Goal: Task Accomplishment & Management: Use online tool/utility

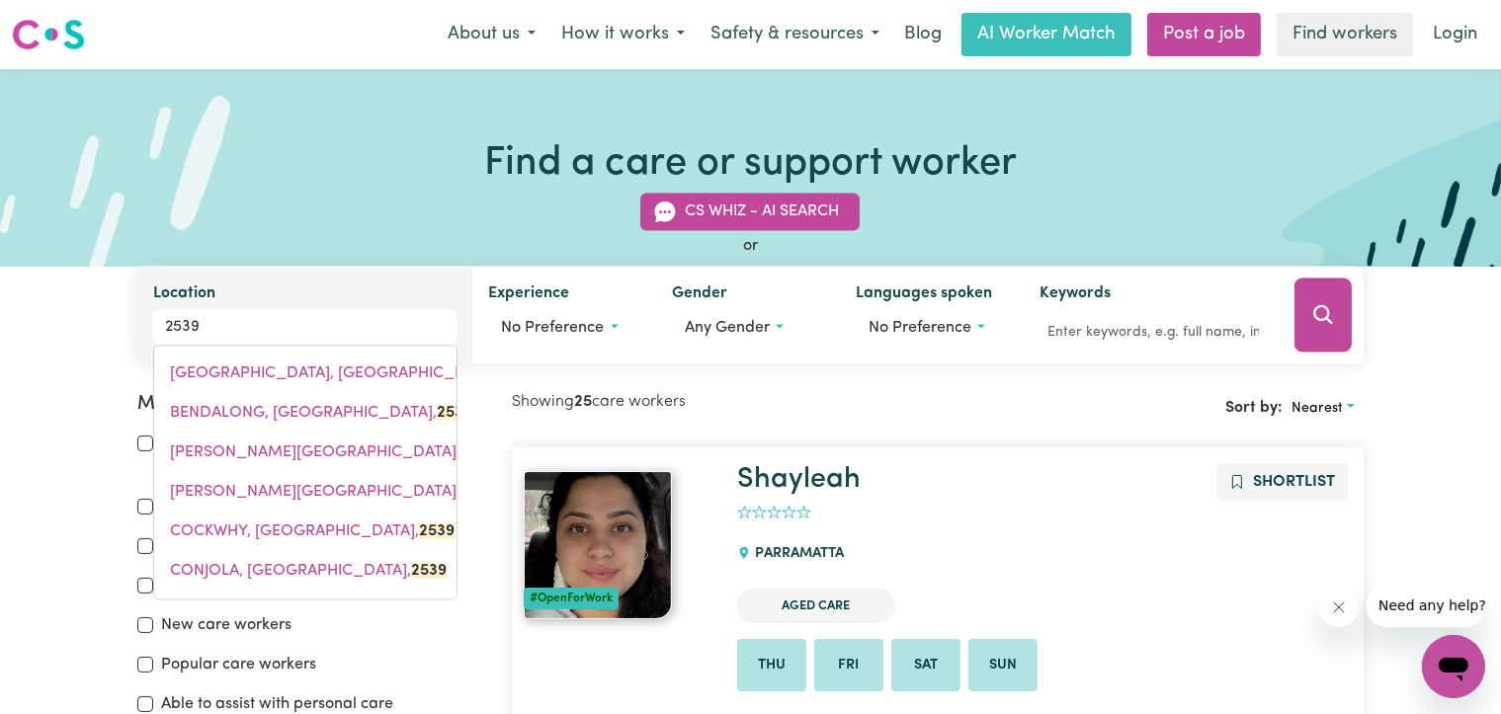
click at [166, 325] on input "2539" at bounding box center [305, 328] width 304 height 36
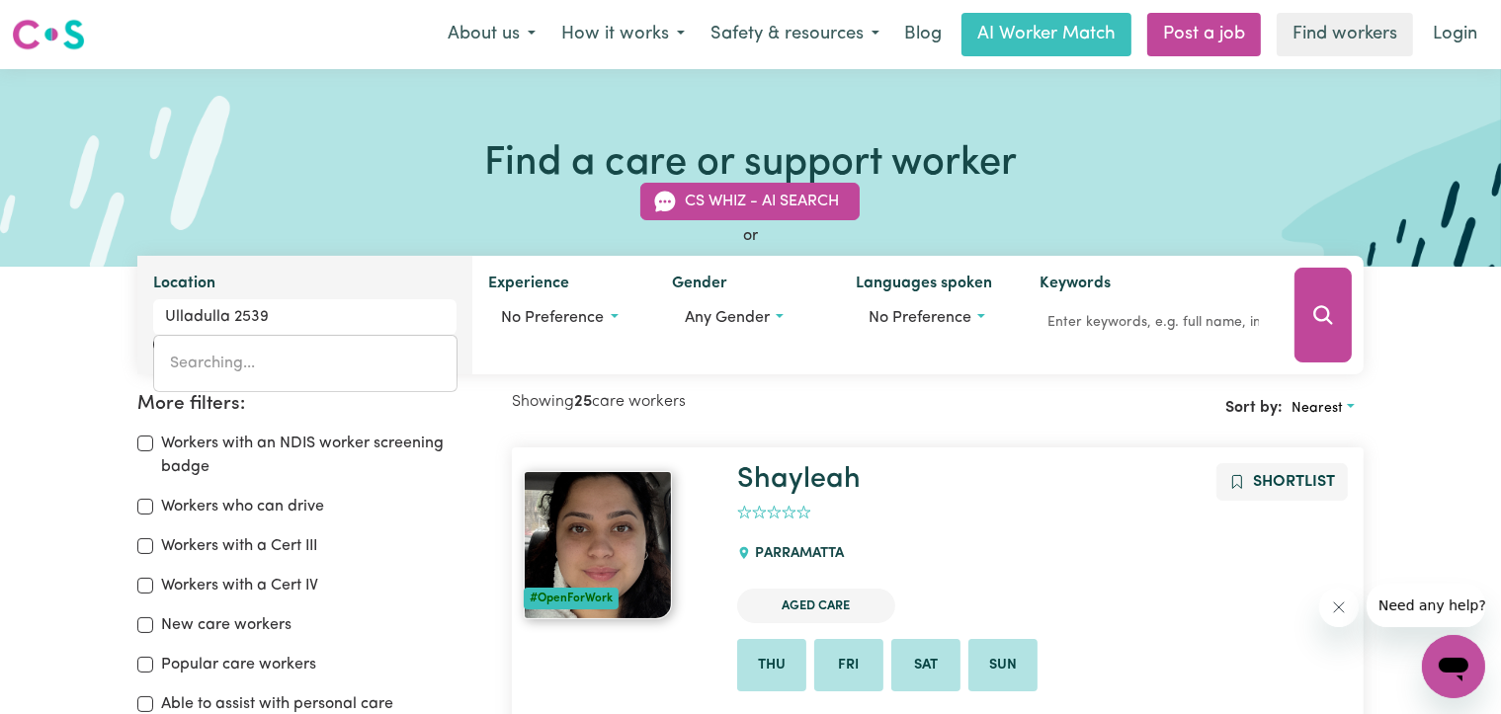
click at [304, 319] on input "Ulladulla 2539" at bounding box center [305, 317] width 304 height 36
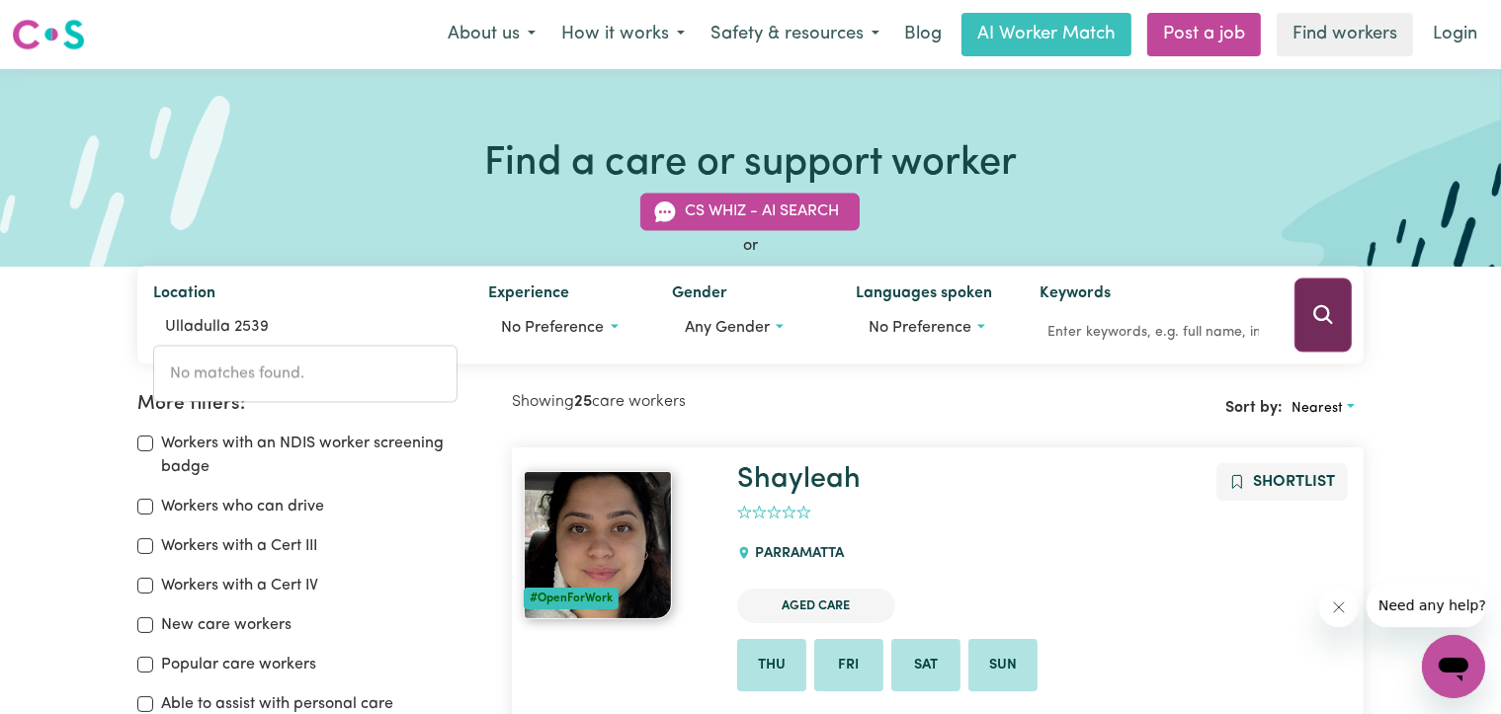
type input "Ulladulla 2539"
click at [1319, 312] on icon "Search" at bounding box center [1323, 315] width 24 height 24
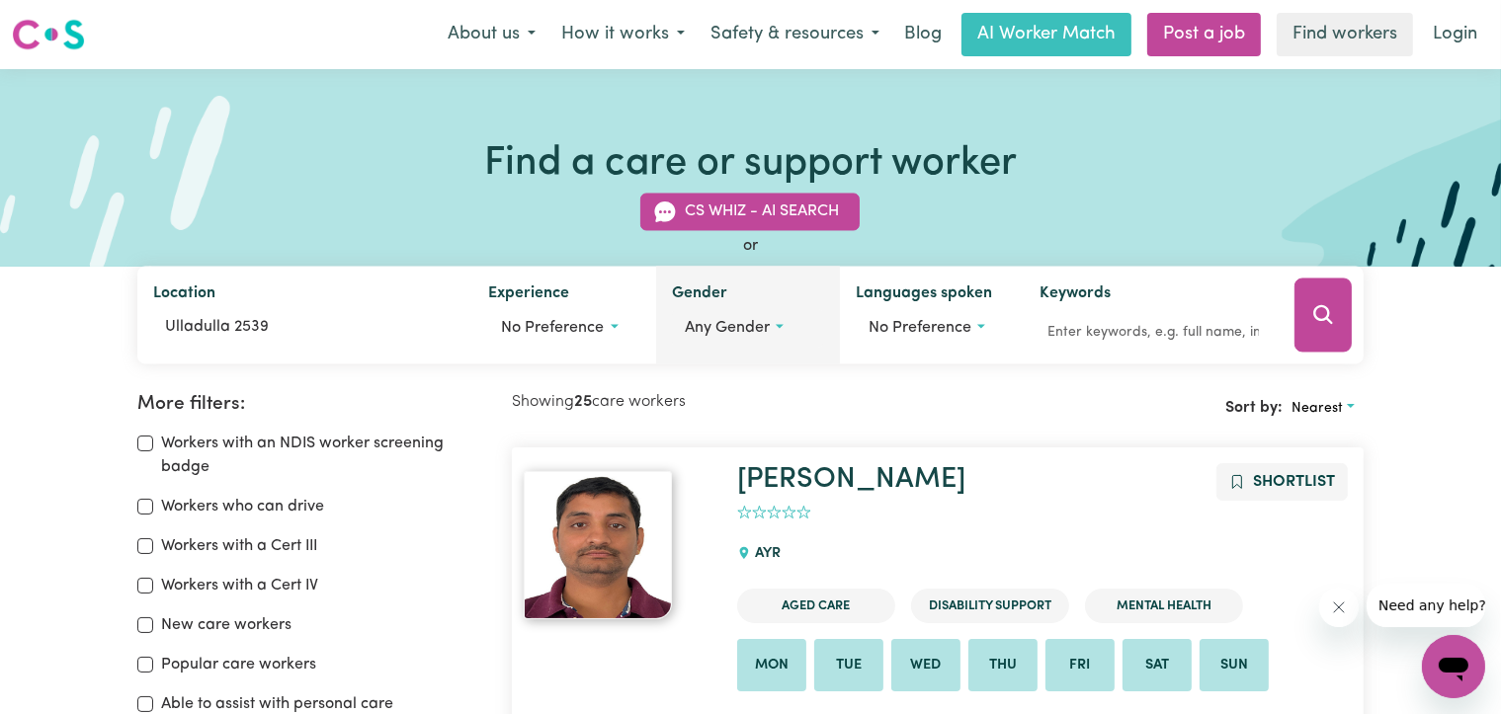
click at [782, 326] on button "Any gender" at bounding box center [748, 329] width 152 height 38
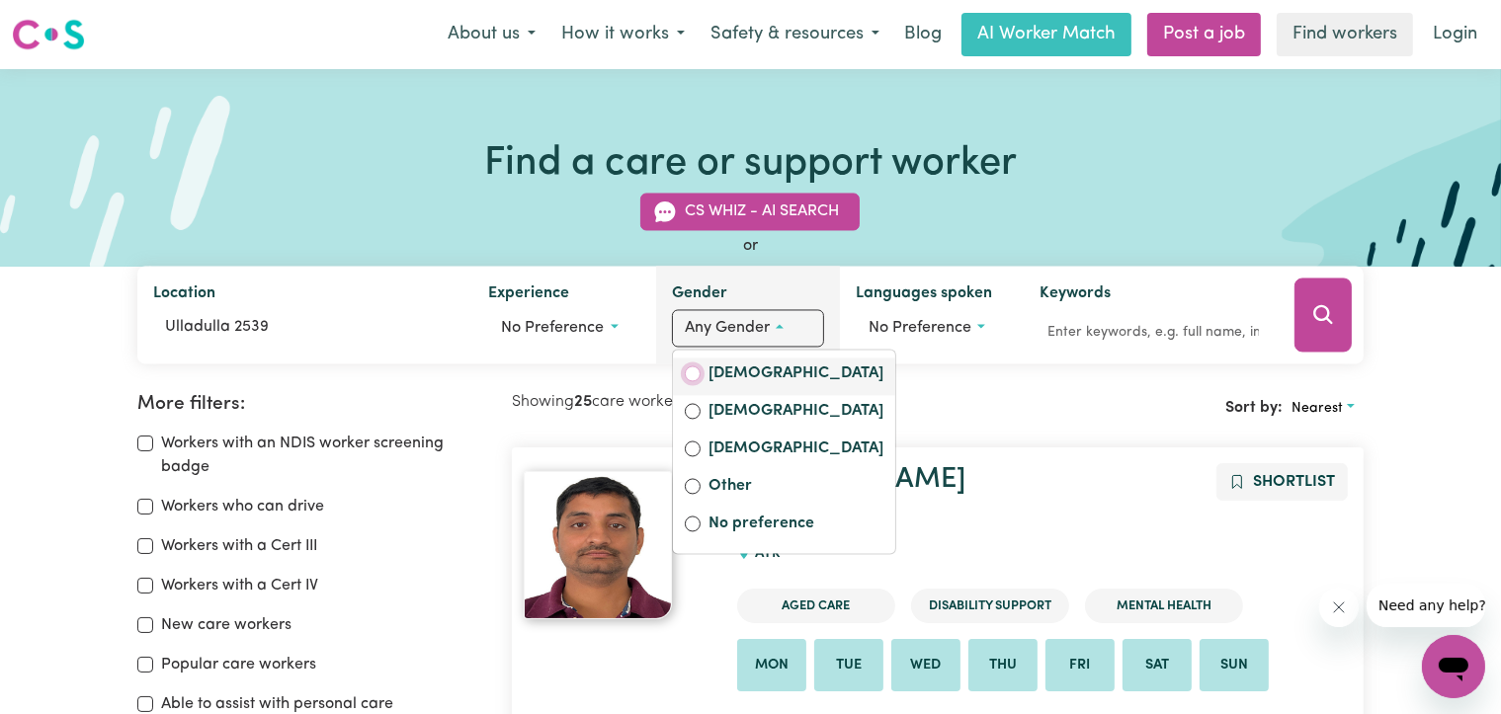
click at [692, 372] on input "[DEMOGRAPHIC_DATA]" at bounding box center [693, 375] width 16 height 16
radio input "true"
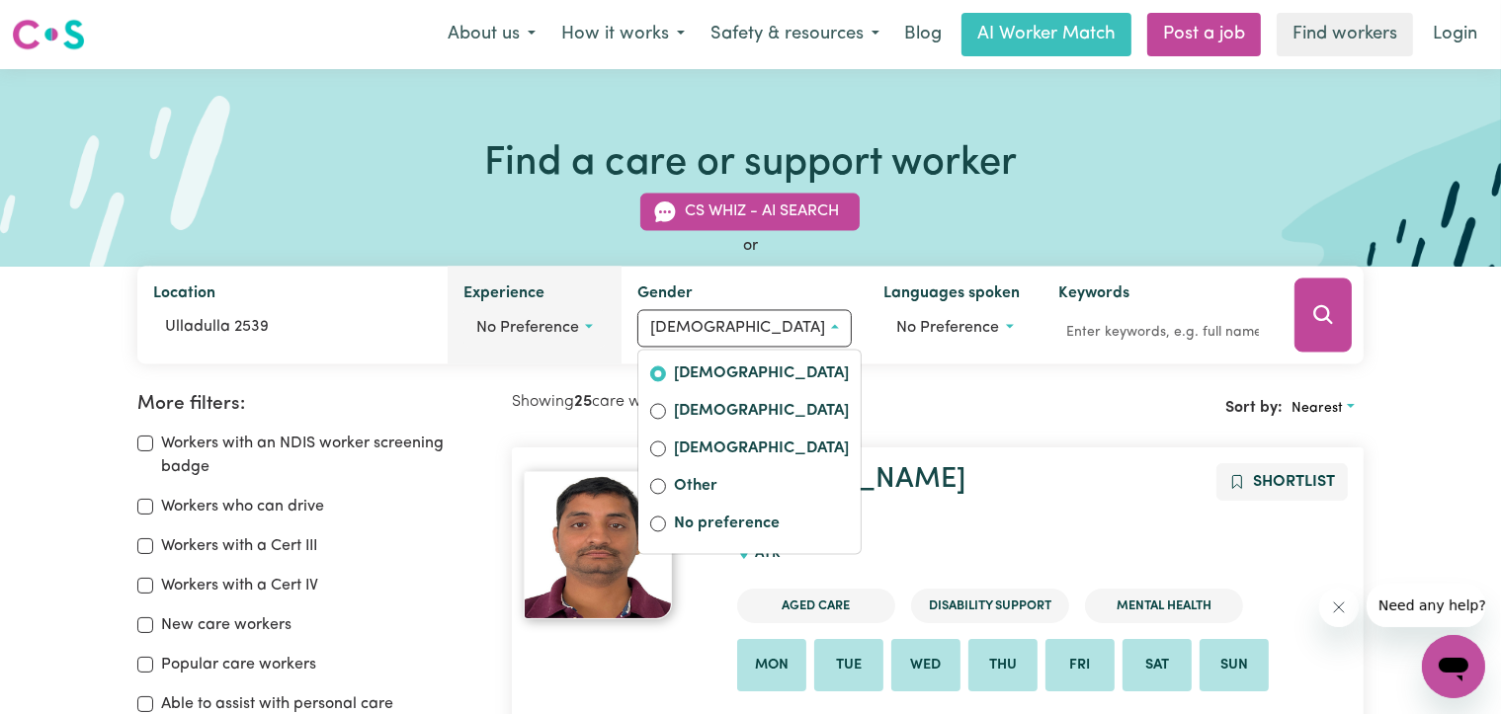
click at [606, 326] on button "No preference" at bounding box center [534, 329] width 142 height 38
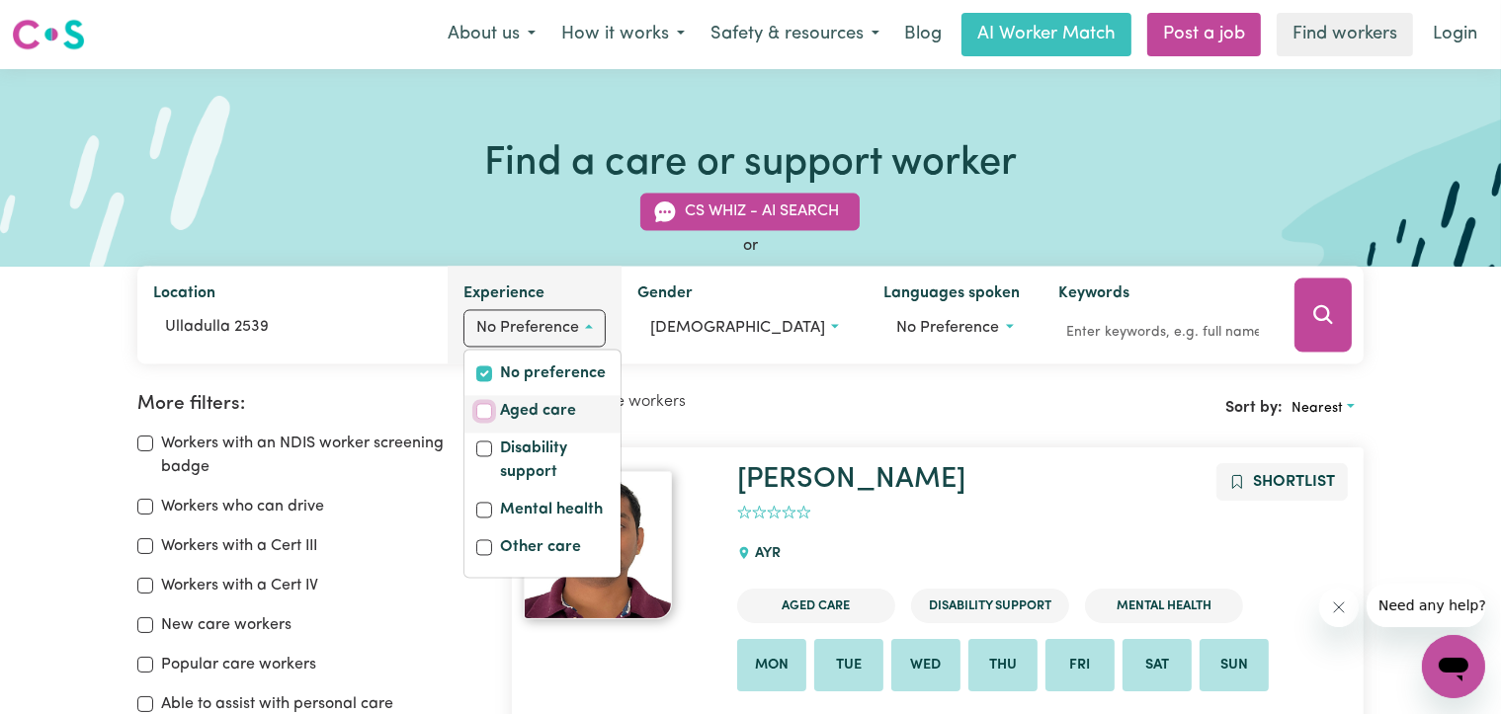
click at [492, 409] on input "Aged care" at bounding box center [484, 412] width 16 height 16
checkbox input "true"
checkbox input "false"
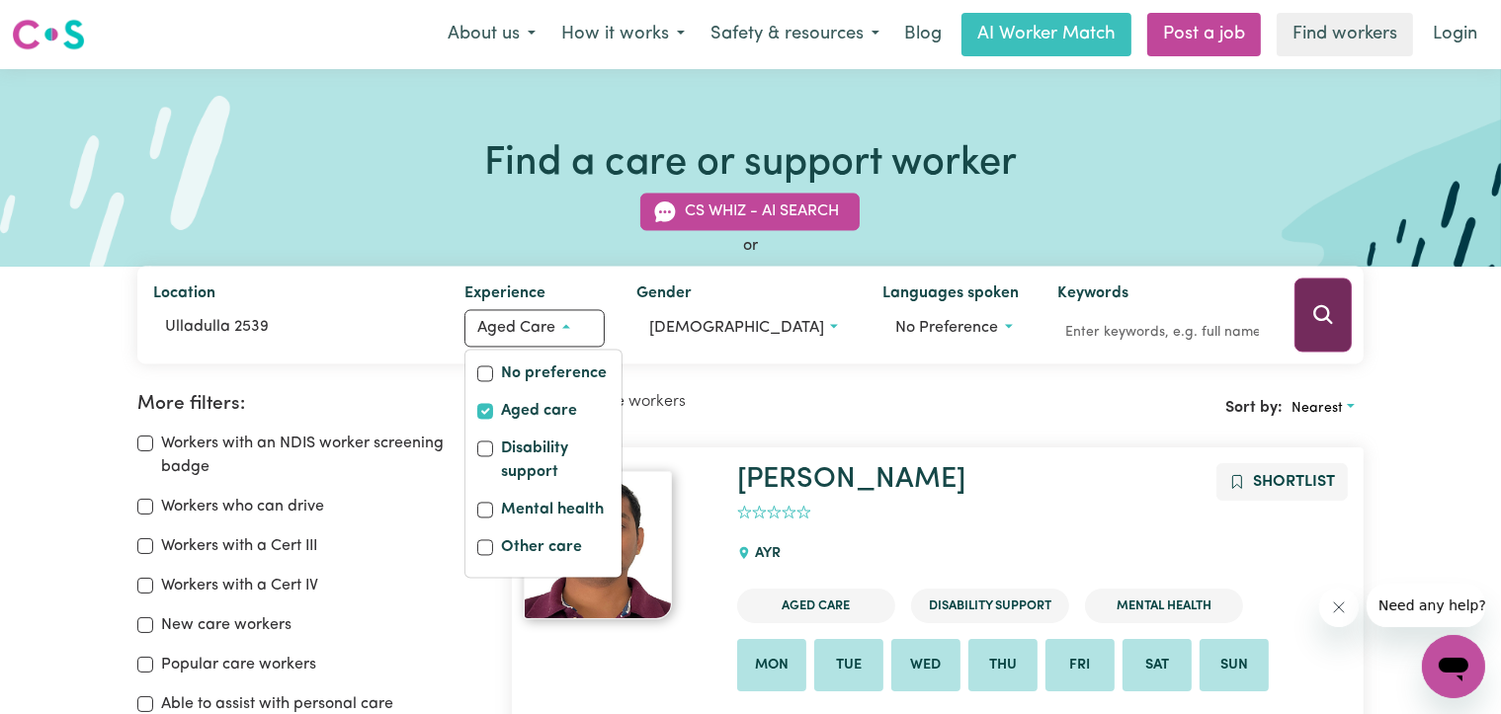
click at [1322, 318] on icon "Search" at bounding box center [1323, 315] width 24 height 24
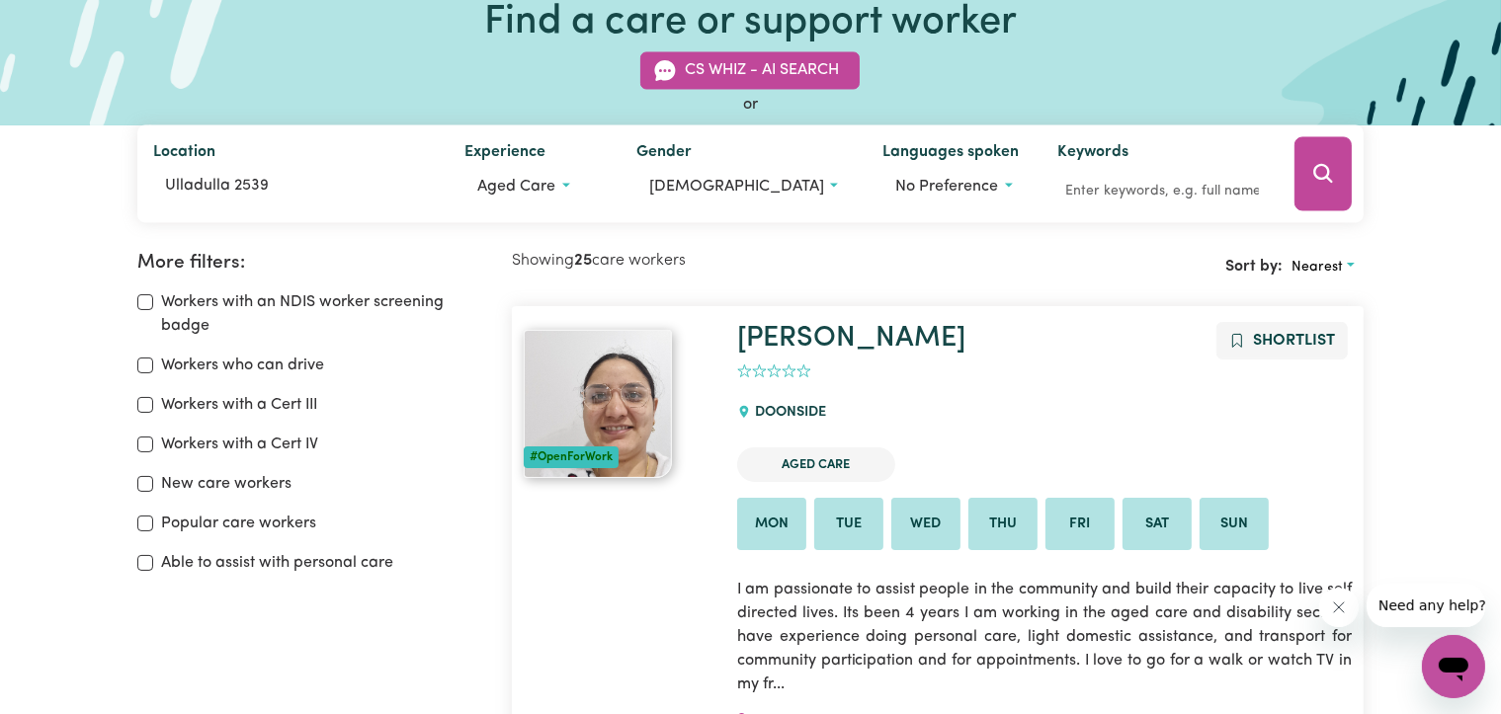
scroll to position [132, 0]
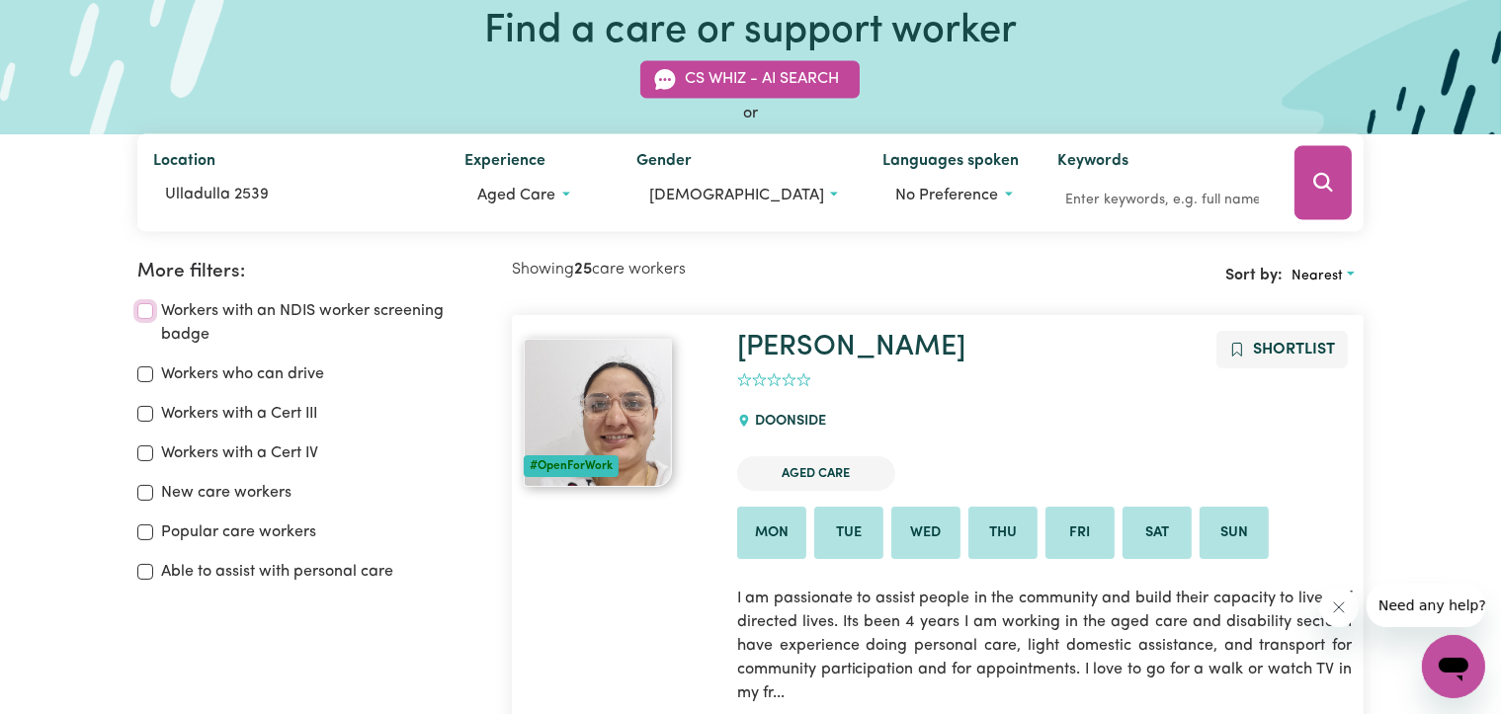
click at [142, 311] on input "Workers with an NDIS worker screening badge" at bounding box center [145, 311] width 16 height 16
checkbox input "true"
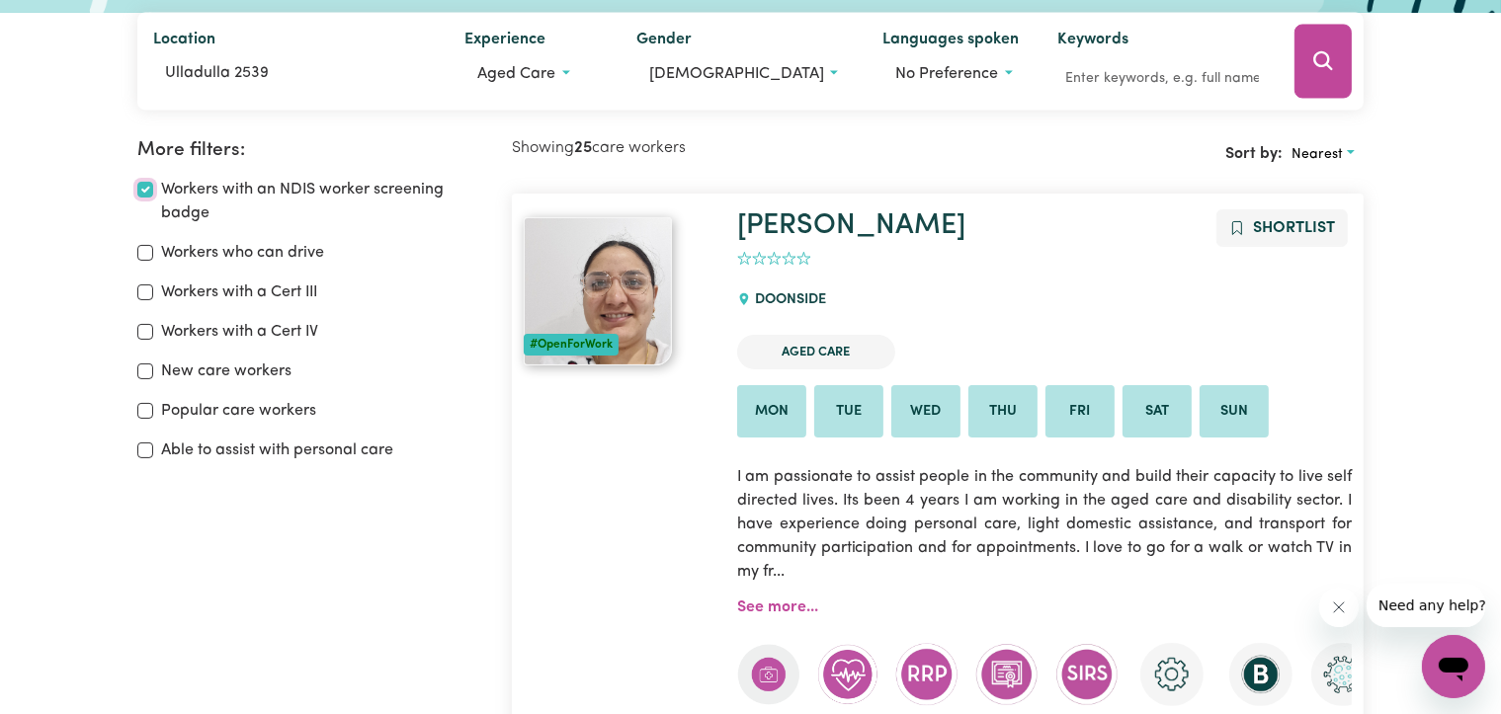
scroll to position [330, 0]
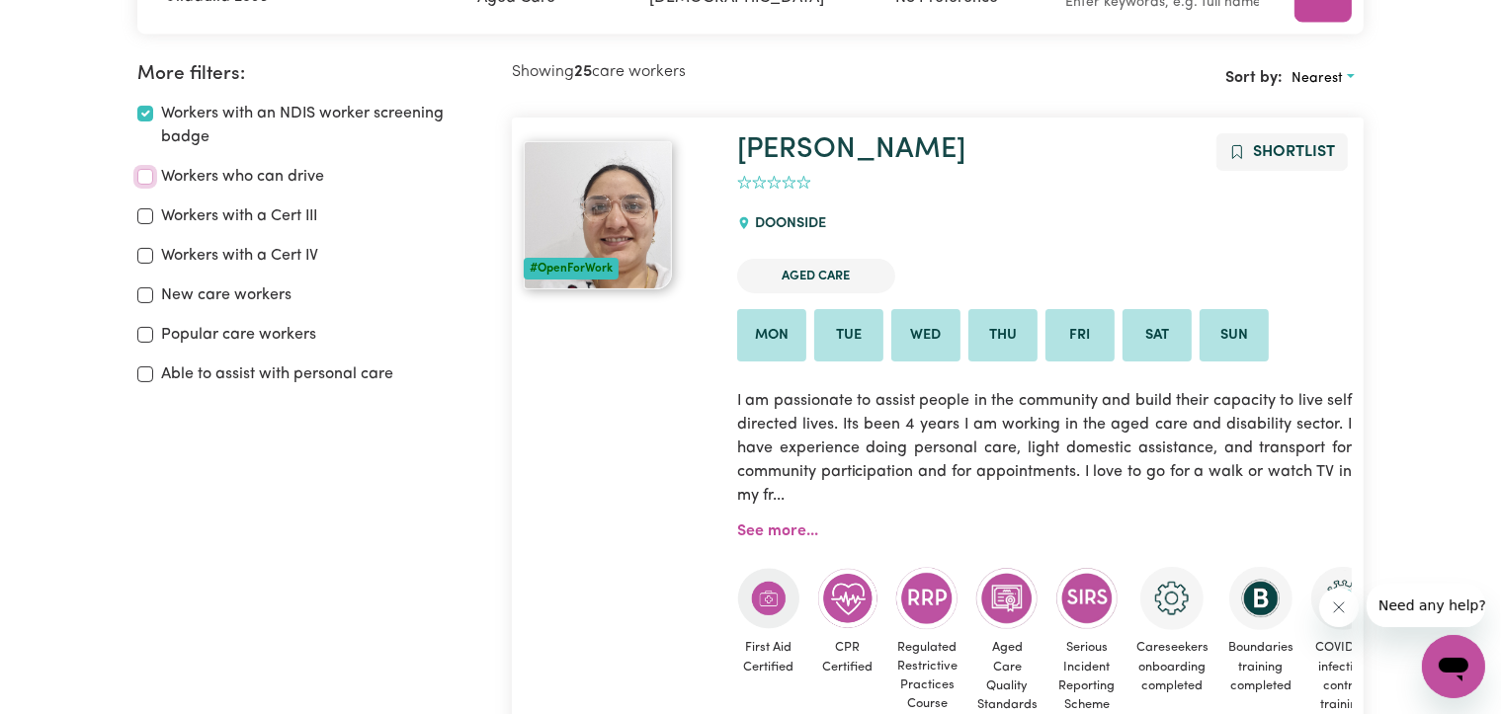
click at [148, 172] on input "Workers who can drive" at bounding box center [145, 177] width 16 height 16
checkbox input "true"
click at [146, 371] on input "Able to assist with personal care" at bounding box center [145, 375] width 16 height 16
checkbox input "true"
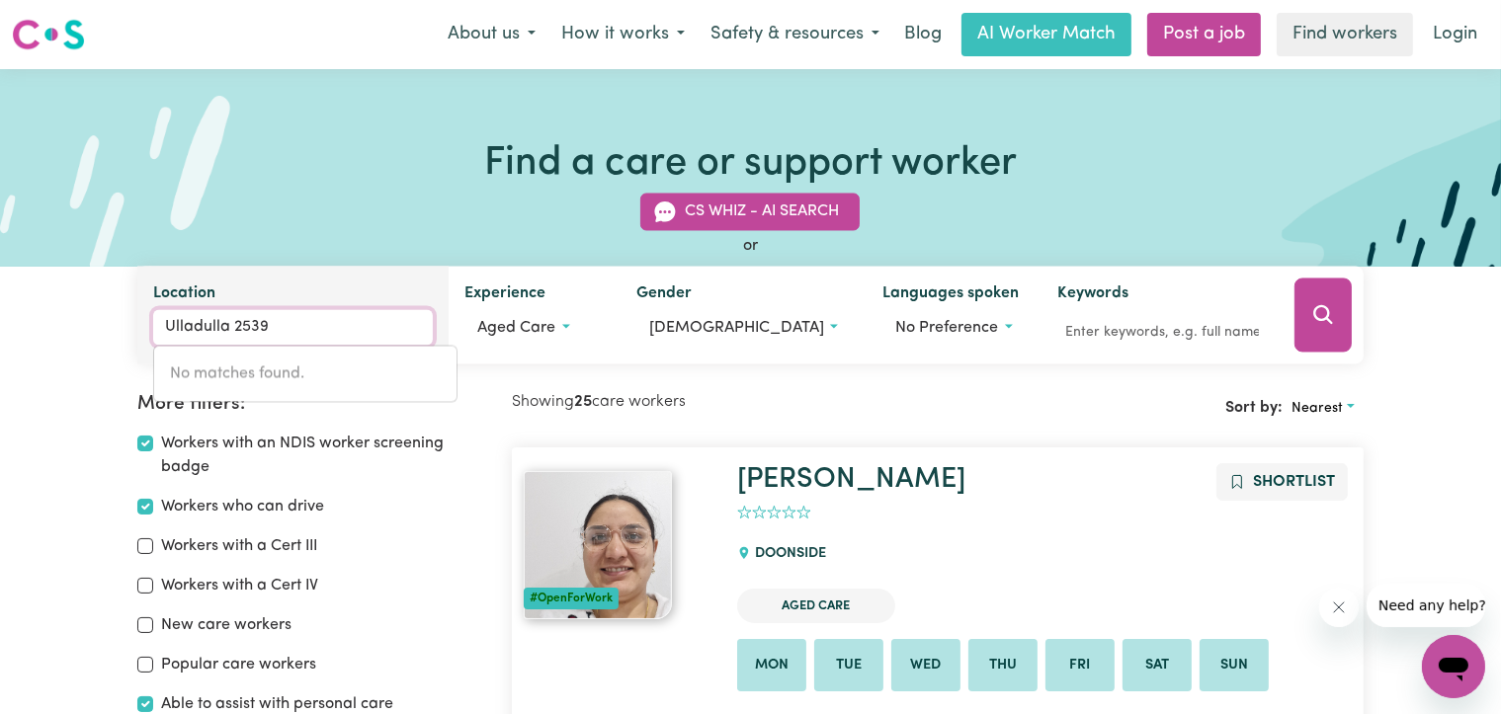
click at [305, 322] on input "Ulladulla 2539" at bounding box center [293, 328] width 281 height 36
click at [320, 320] on input "Ulladulla 2539" at bounding box center [293, 328] width 281 height 36
click at [363, 333] on input "Ulladulla 2539" at bounding box center [293, 328] width 281 height 36
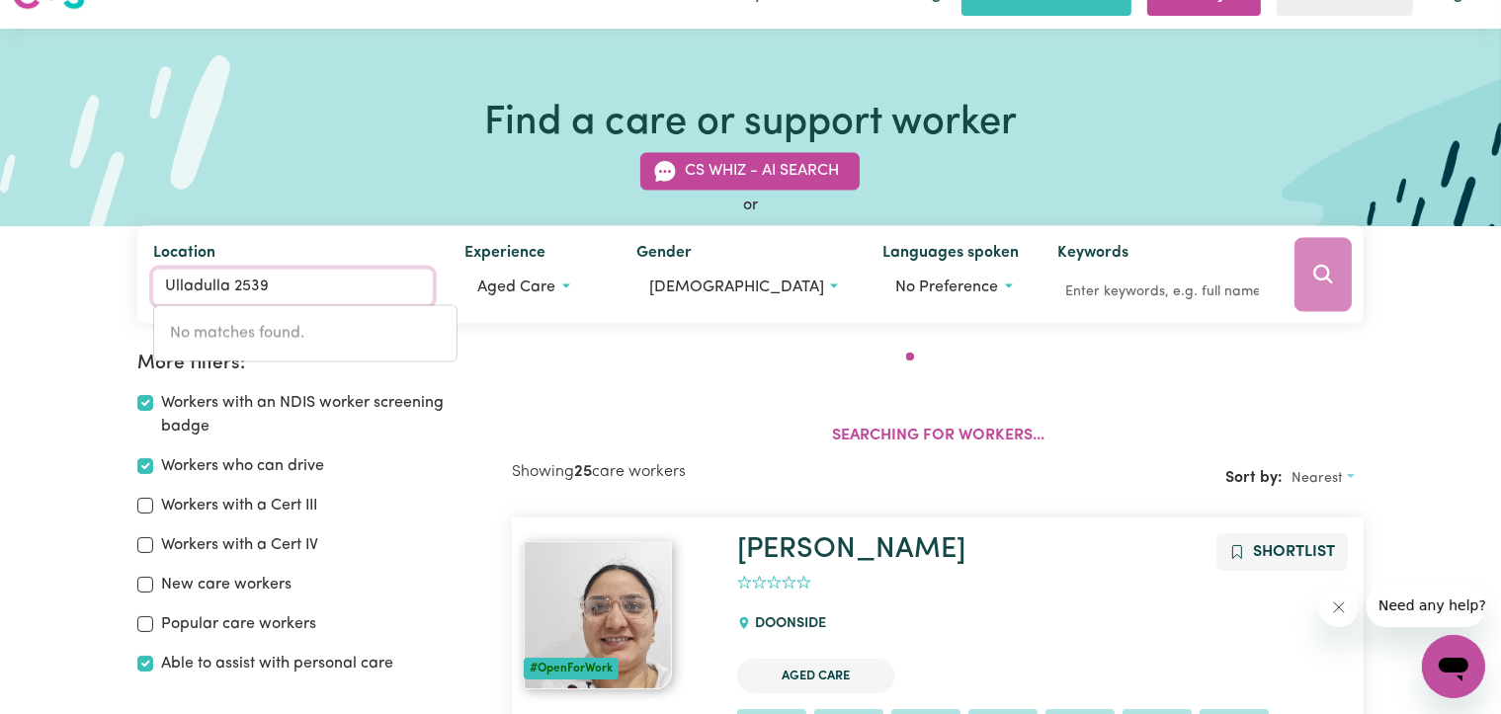
scroll to position [261, 0]
